Goal: Check status: Check status

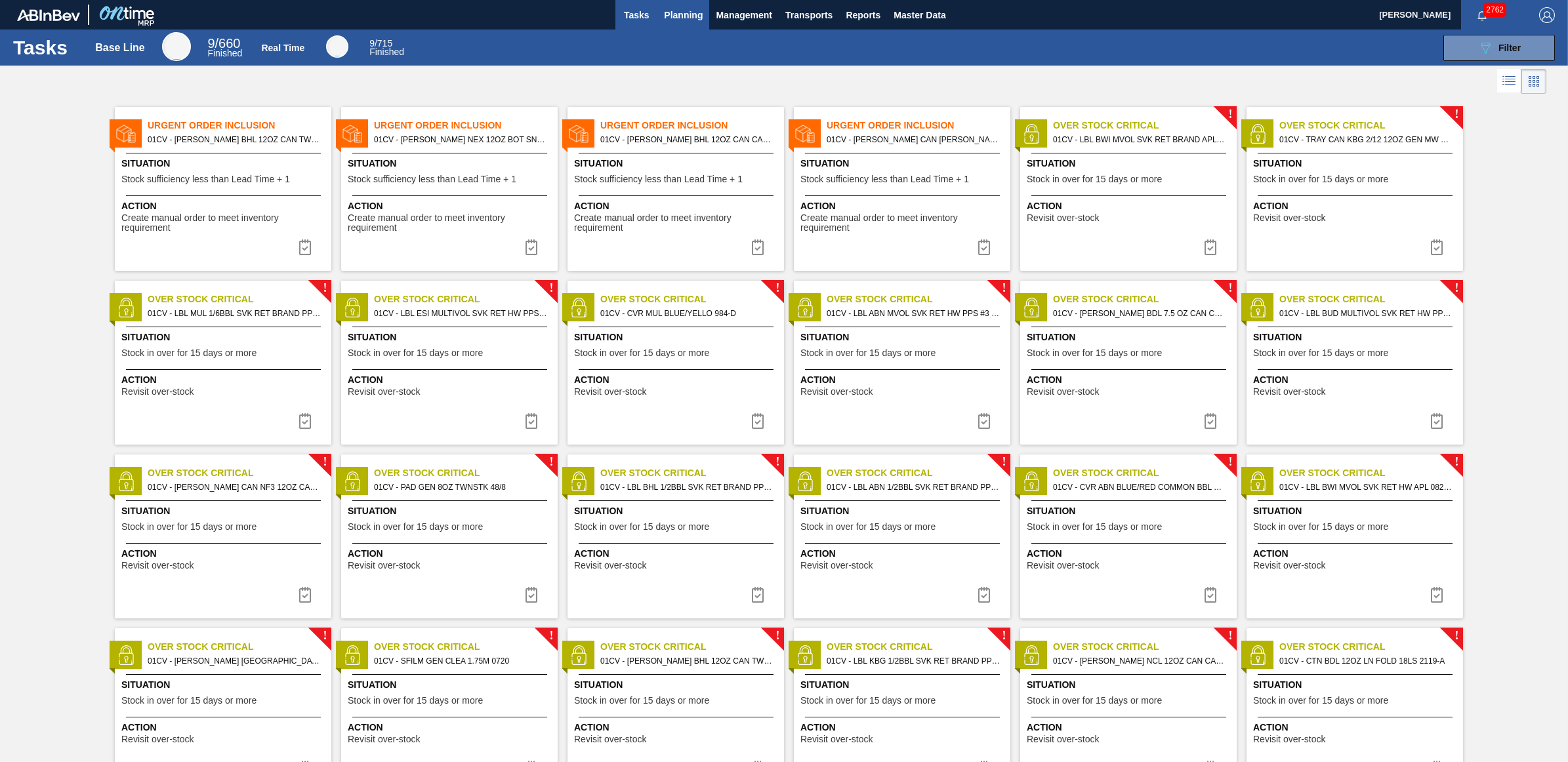
click at [676, 17] on span "Planning" at bounding box center [684, 15] width 39 height 16
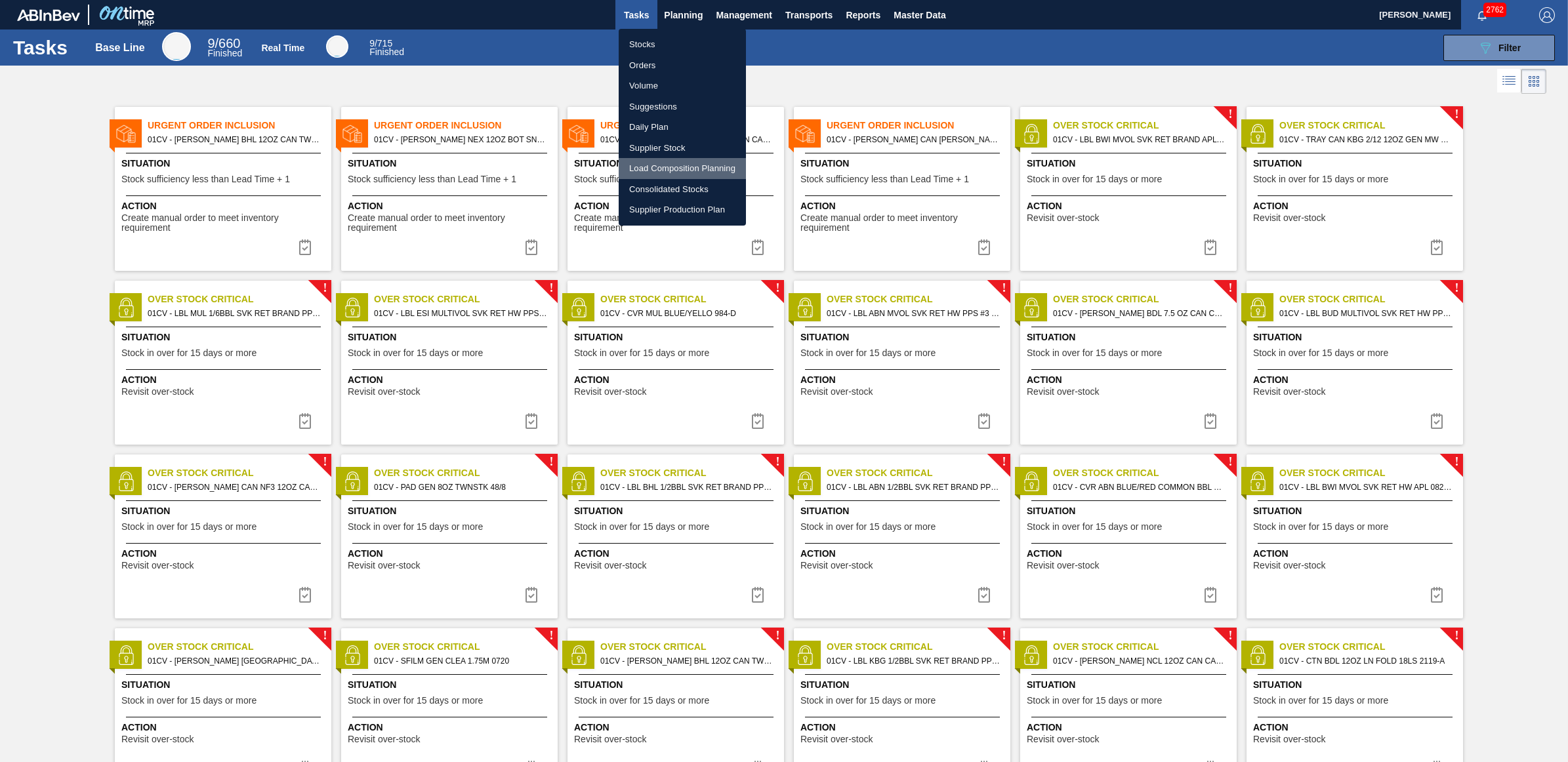
click at [653, 167] on li "Load Composition Planning" at bounding box center [683, 168] width 127 height 21
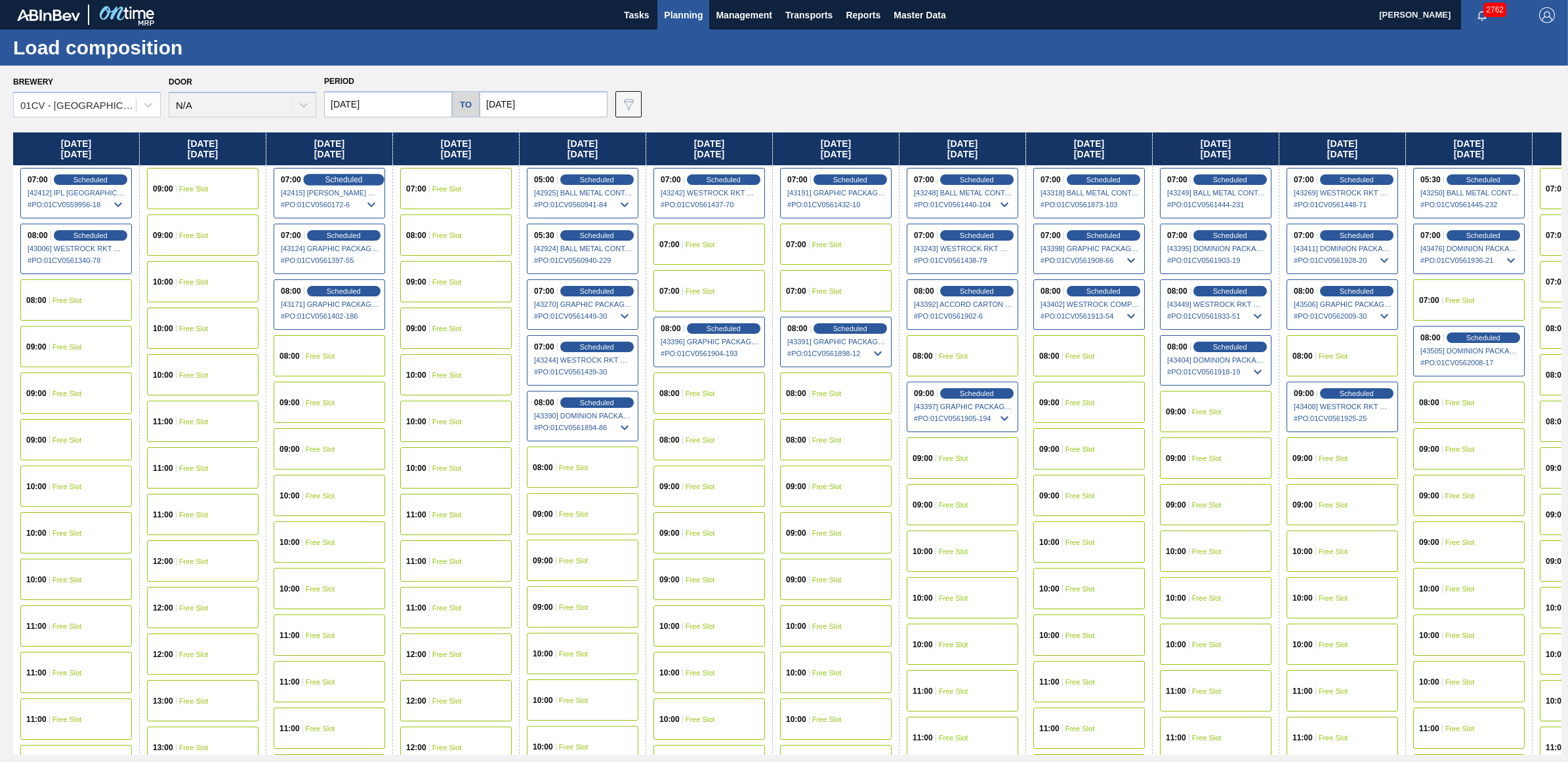
click at [339, 175] on span "Scheduled" at bounding box center [343, 179] width 37 height 9
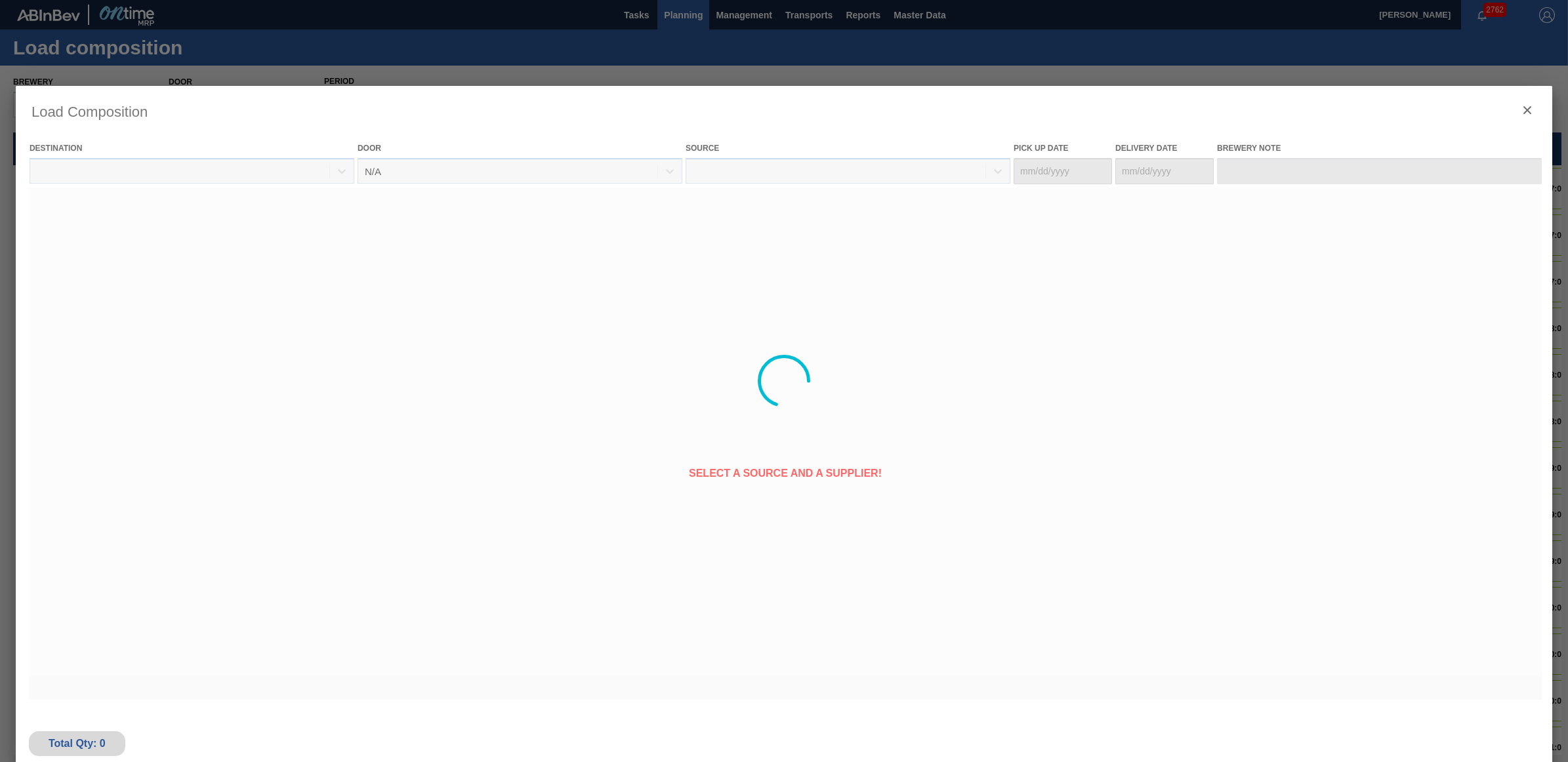
type Date "[DATE]"
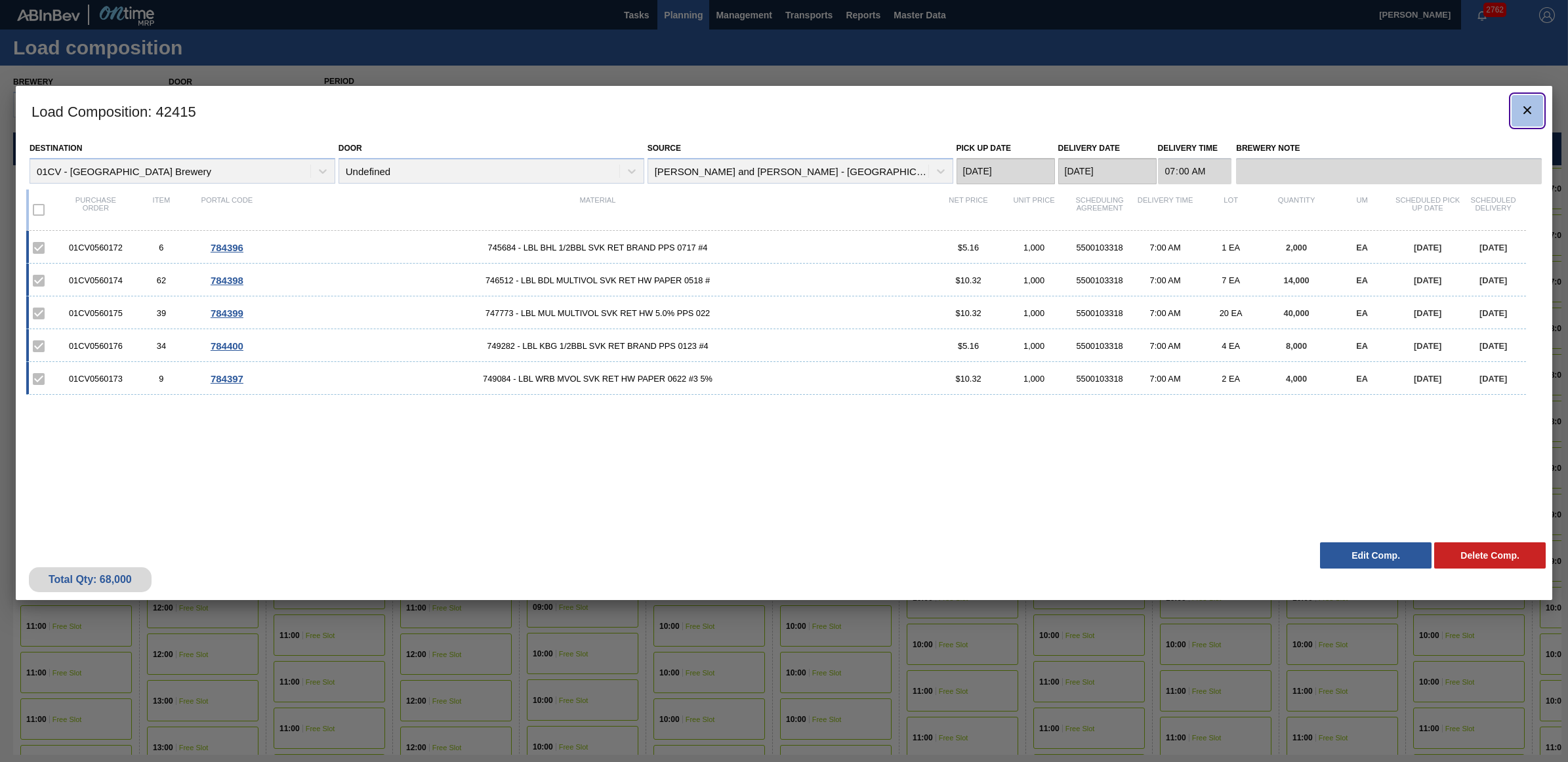
click at [1524, 116] on icon "botão de ícone" at bounding box center [1528, 110] width 16 height 16
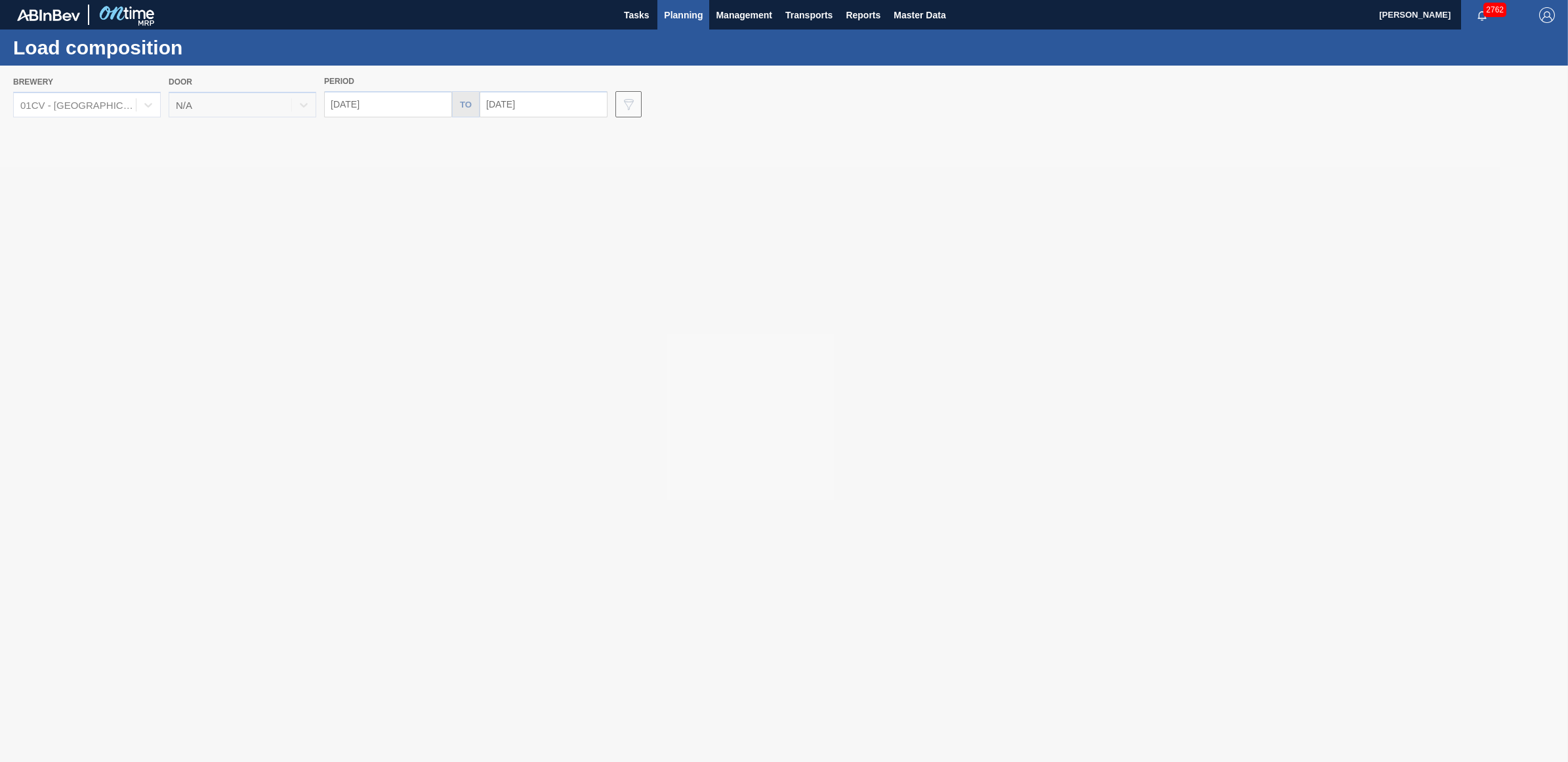
click at [690, 21] on span "Planning" at bounding box center [684, 15] width 39 height 16
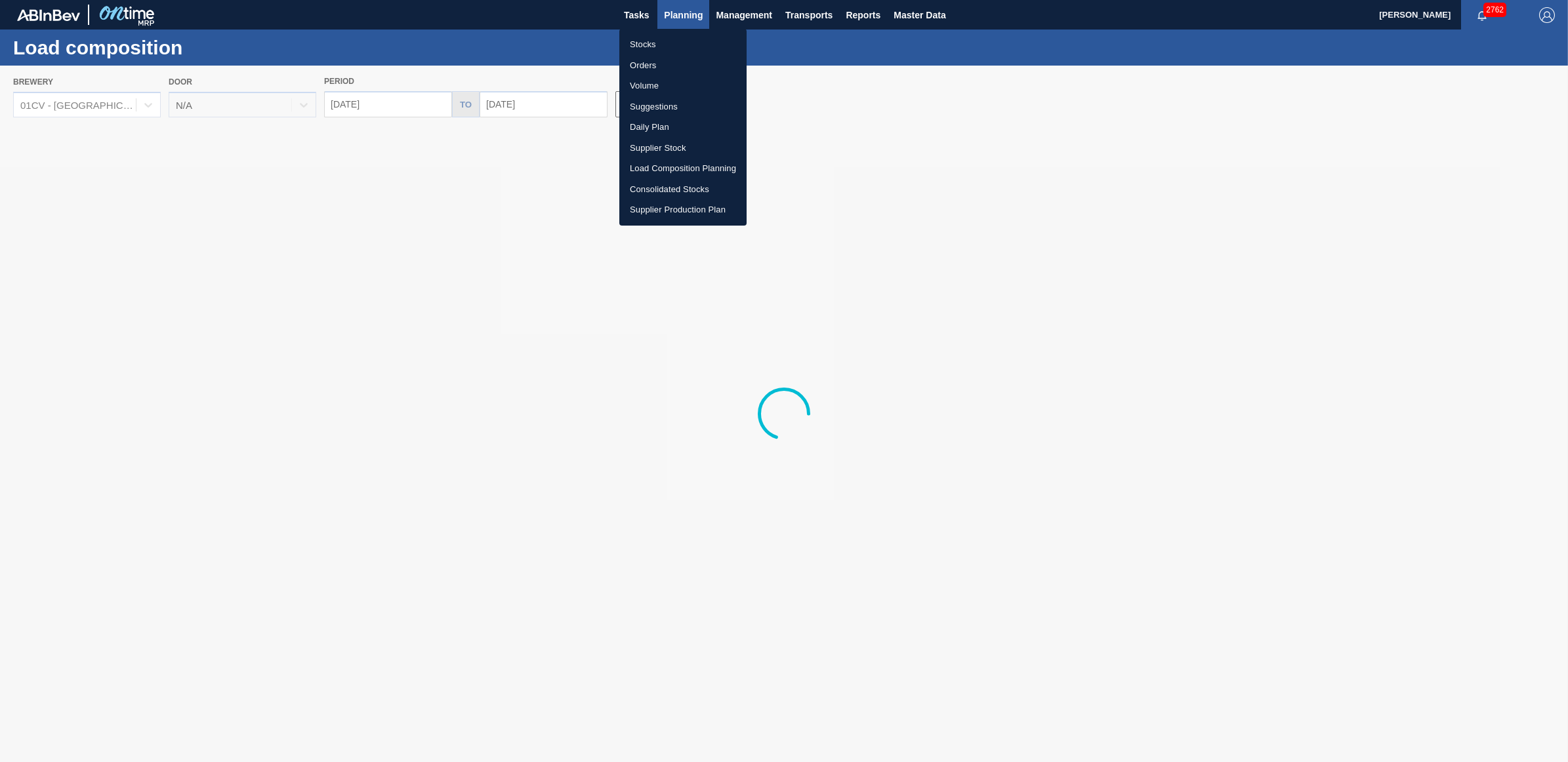
click at [676, 169] on li "Load Composition Planning" at bounding box center [684, 168] width 127 height 21
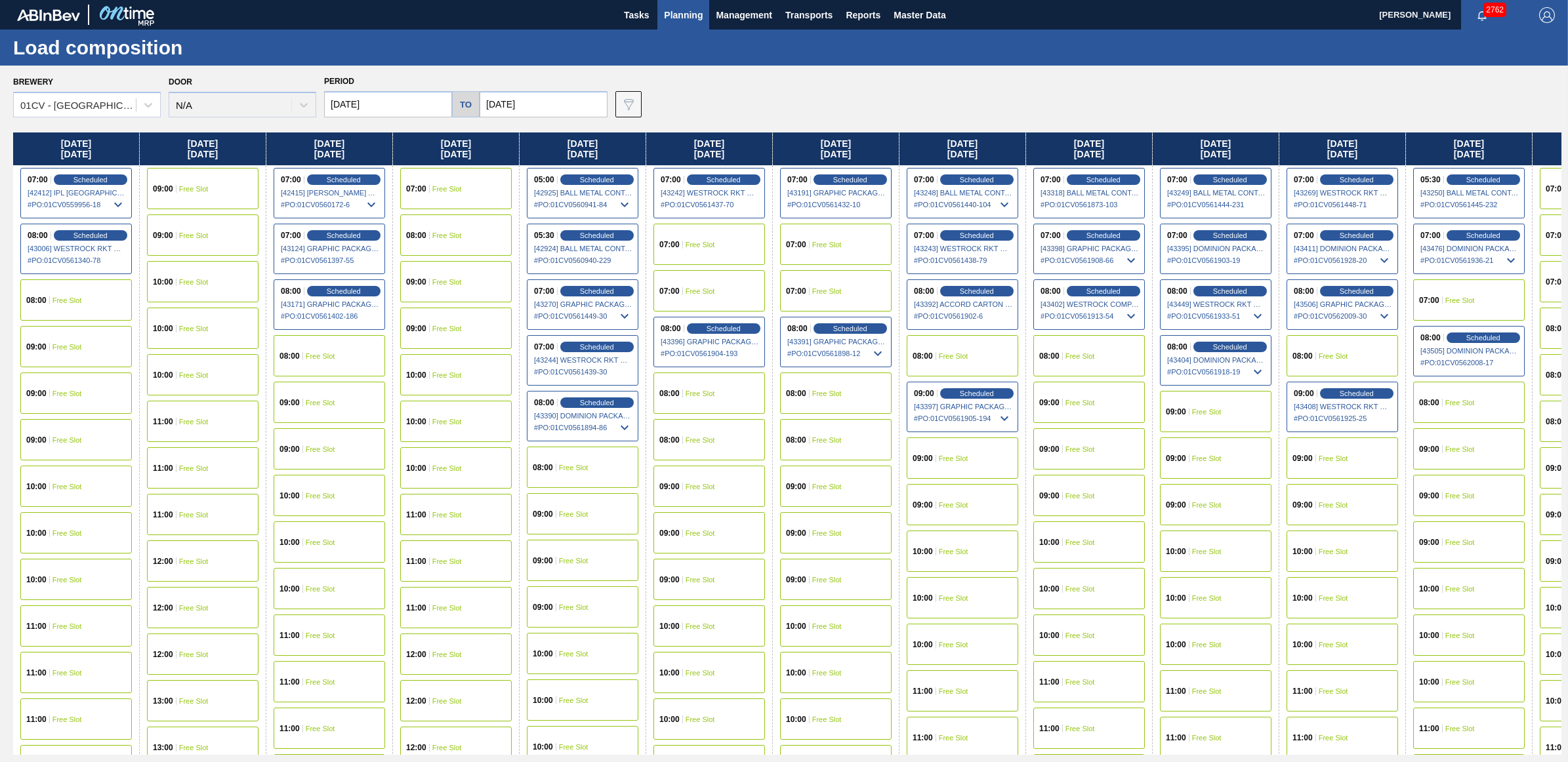
click at [679, 21] on span "Planning" at bounding box center [684, 15] width 39 height 16
click at [672, 14] on span "Planning" at bounding box center [684, 15] width 39 height 16
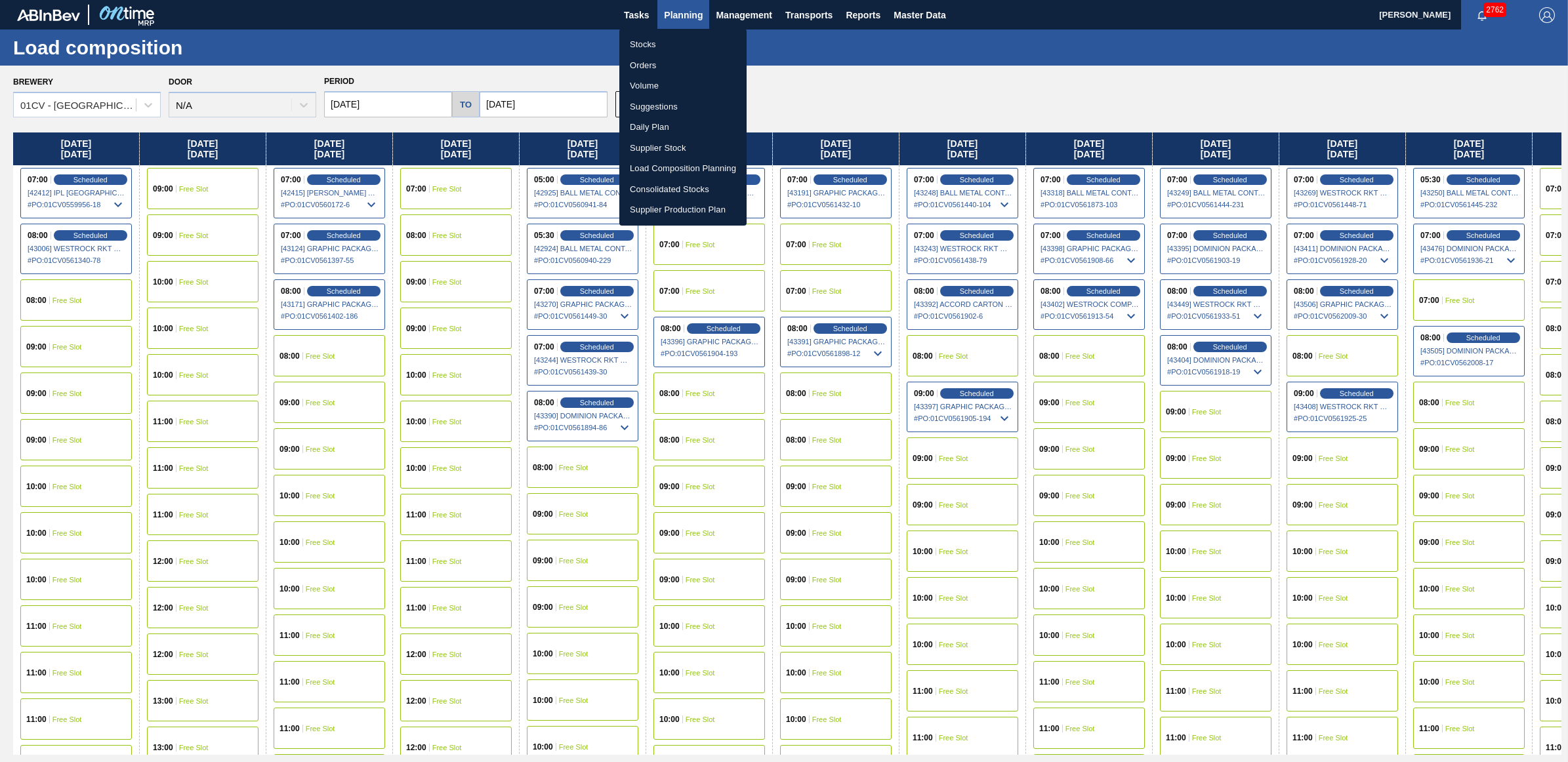
click at [647, 46] on li "Stocks" at bounding box center [684, 45] width 127 height 21
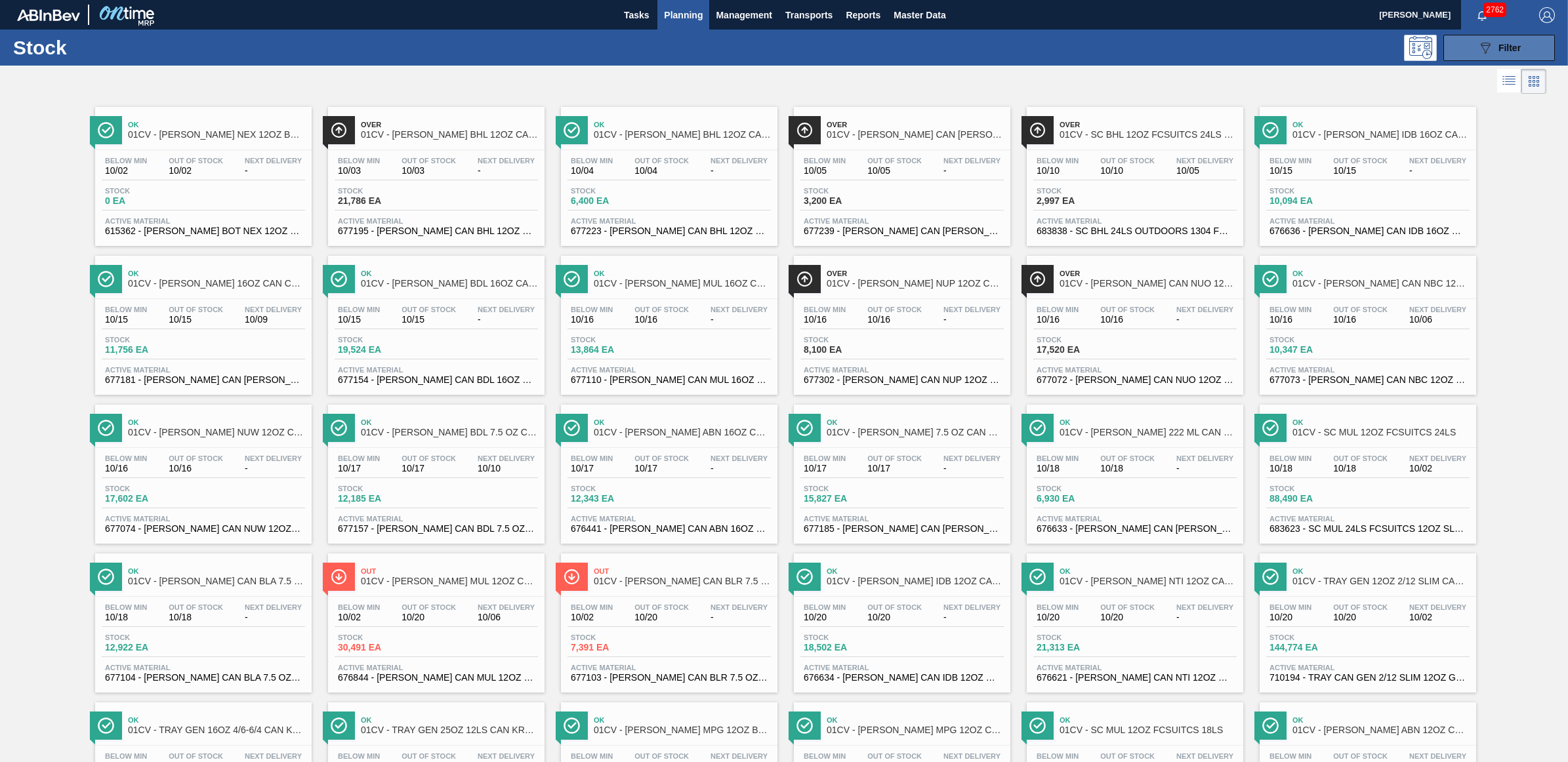
click at [1496, 46] on div "089F7B8B-B2A5-4AFE-B5C0-19BA573D28AC Filter" at bounding box center [1499, 48] width 43 height 16
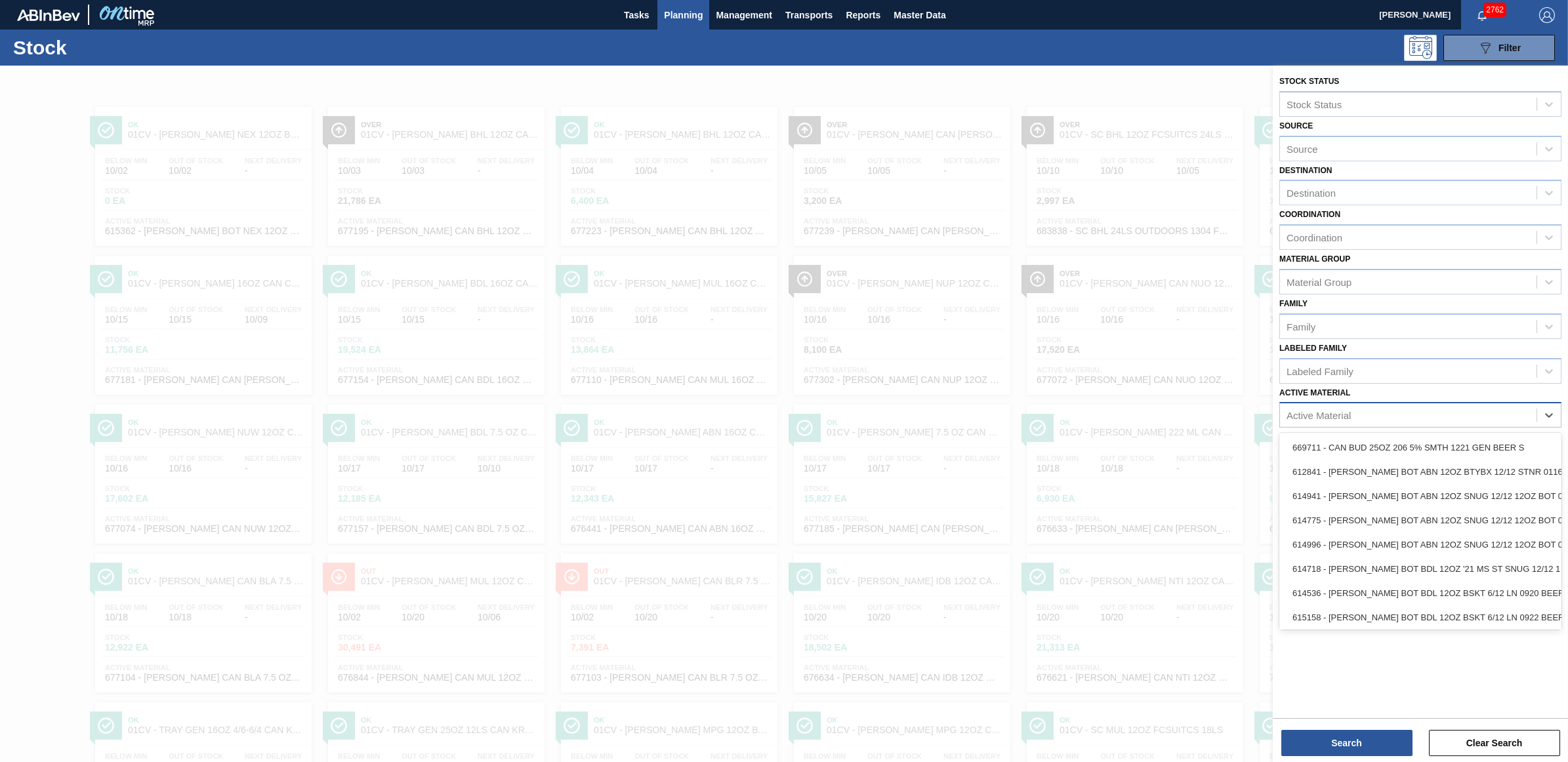
click at [1352, 411] on div "Active Material" at bounding box center [1409, 416] width 257 height 19
type Material "747773"
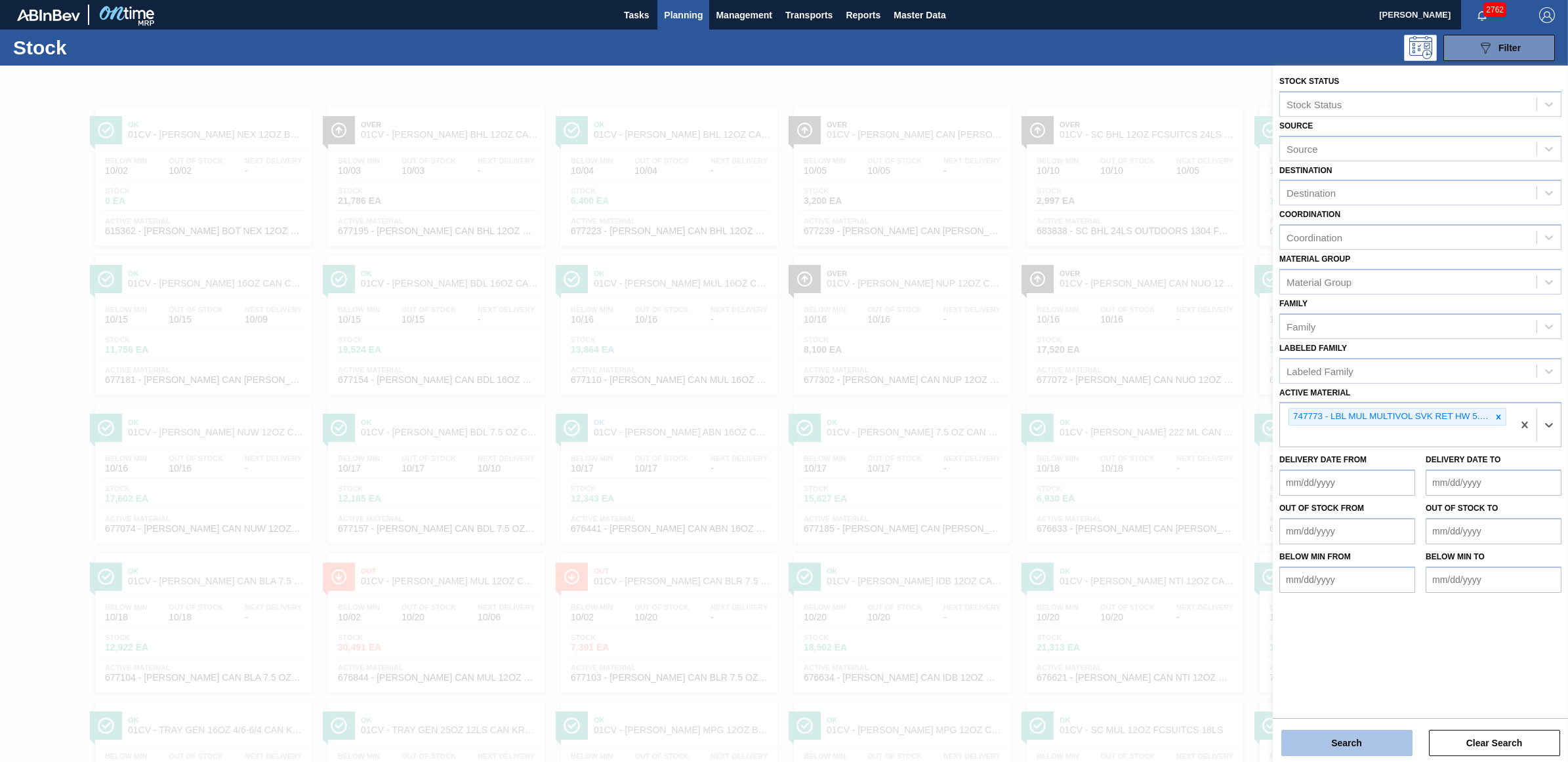
click at [1327, 745] on button "Search" at bounding box center [1347, 743] width 131 height 26
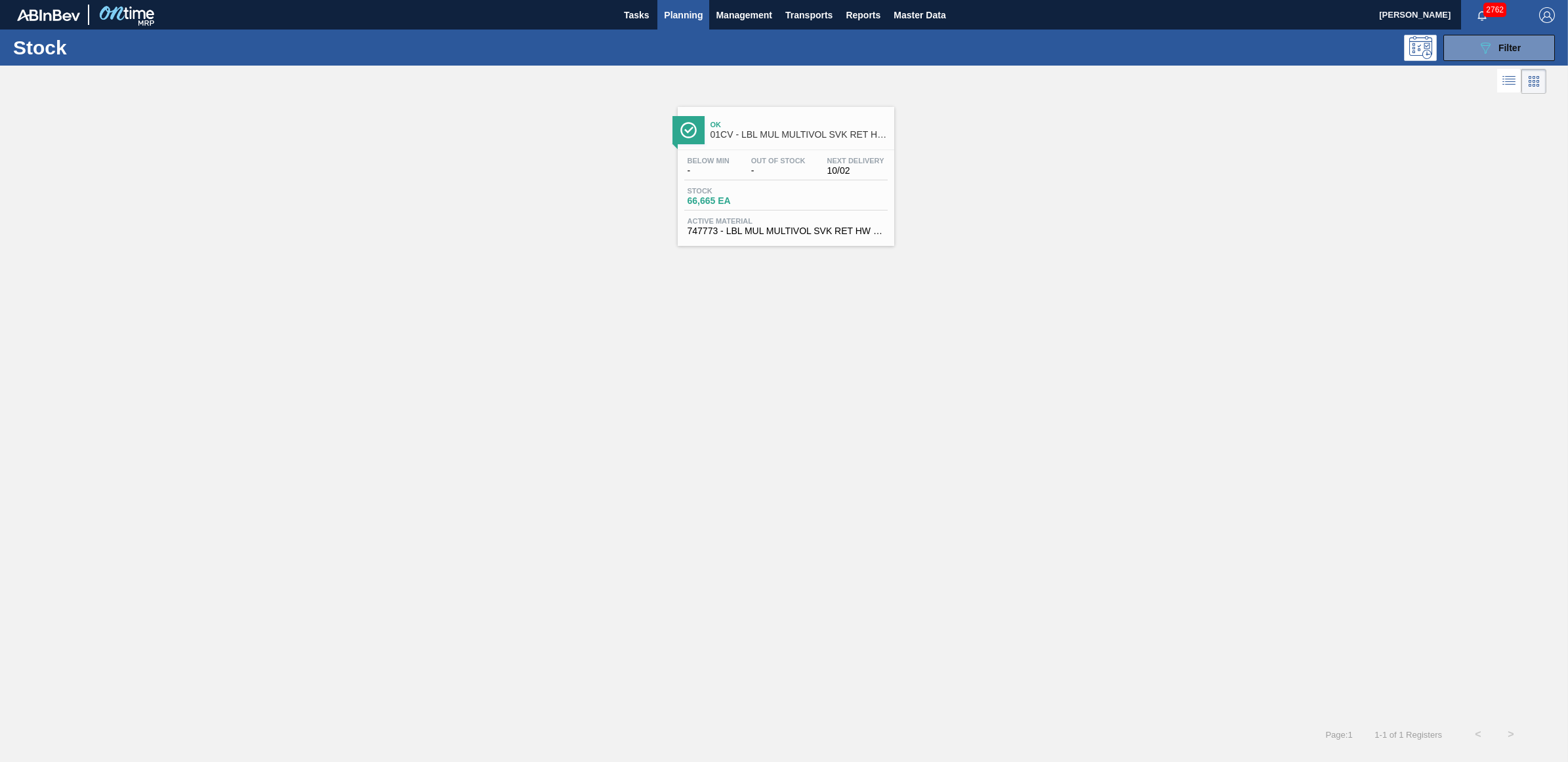
click at [773, 190] on span "Stock" at bounding box center [733, 191] width 92 height 8
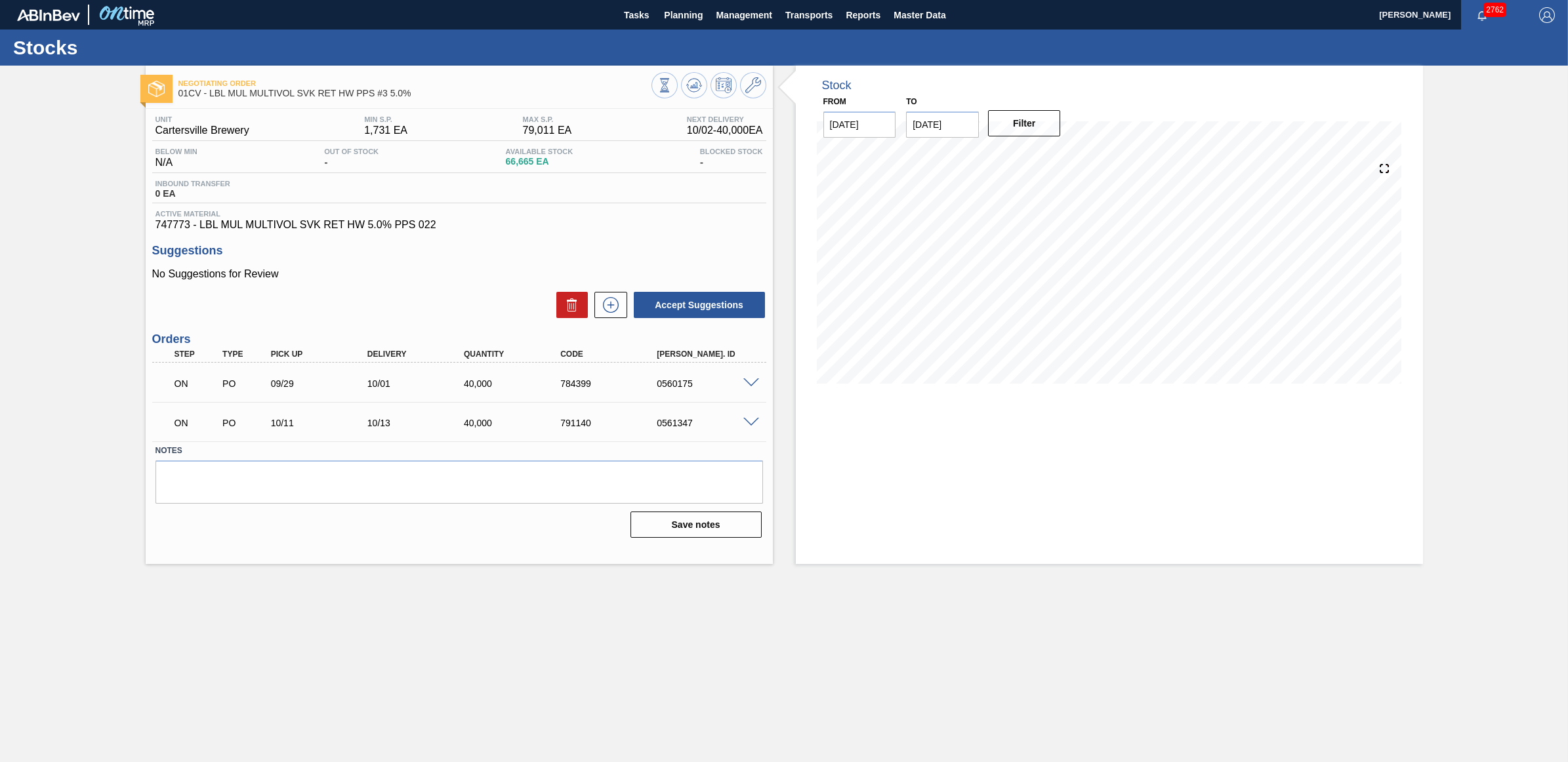
click at [750, 384] on span at bounding box center [751, 383] width 16 height 10
